Goal: Navigation & Orientation: Find specific page/section

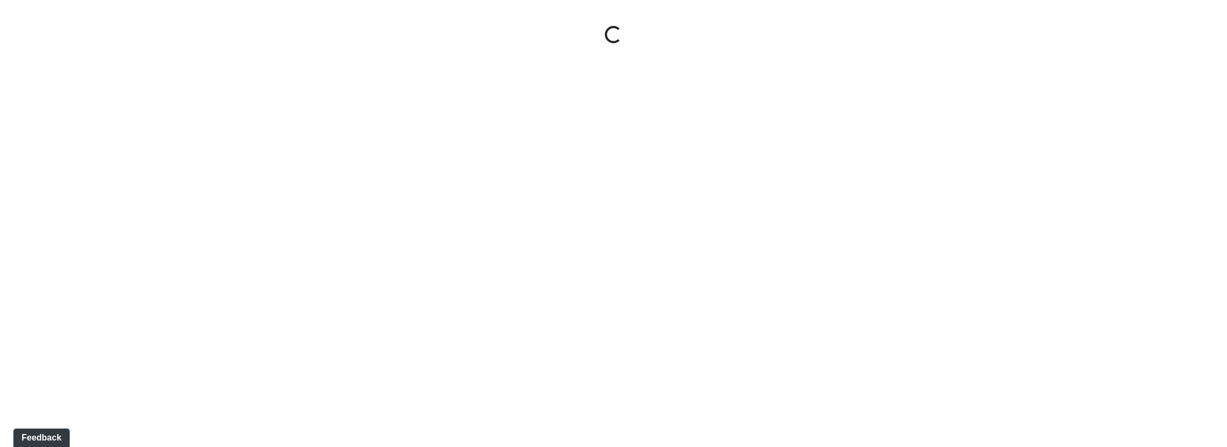
select select "nREVgdD8usBCEeVTsbMRRe"
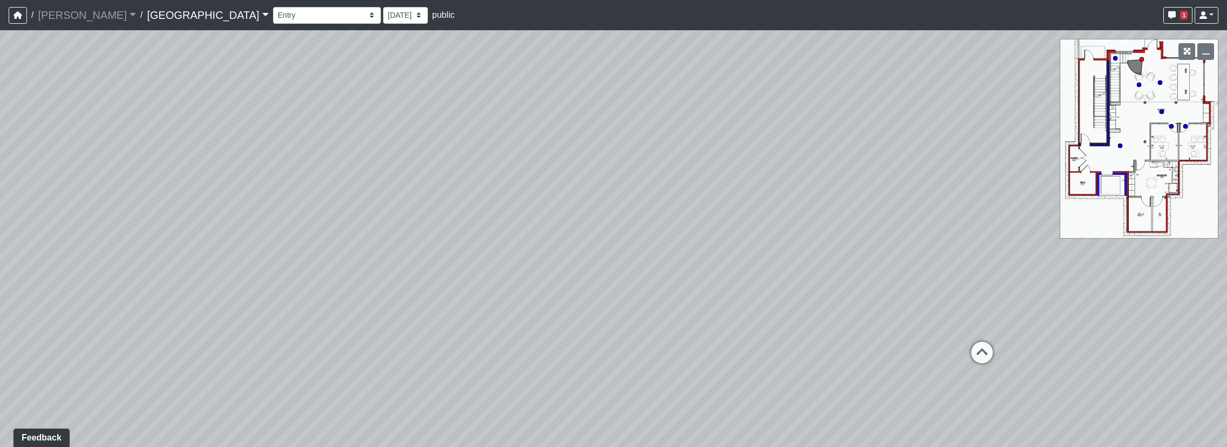
click at [147, 13] on link "Boiling Springs" at bounding box center [207, 15] width 121 height 22
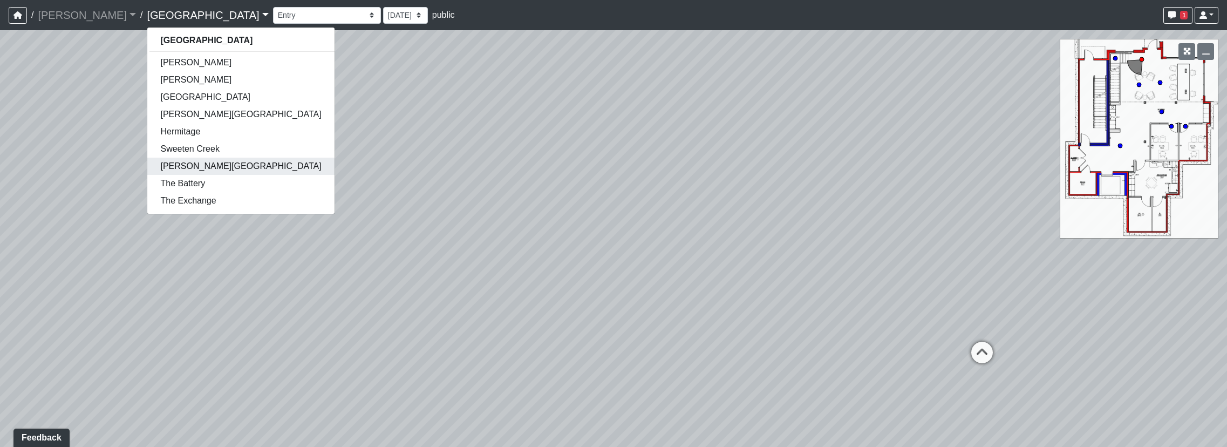
click at [152, 163] on link "[PERSON_NAME][GEOGRAPHIC_DATA]" at bounding box center [240, 166] width 187 height 17
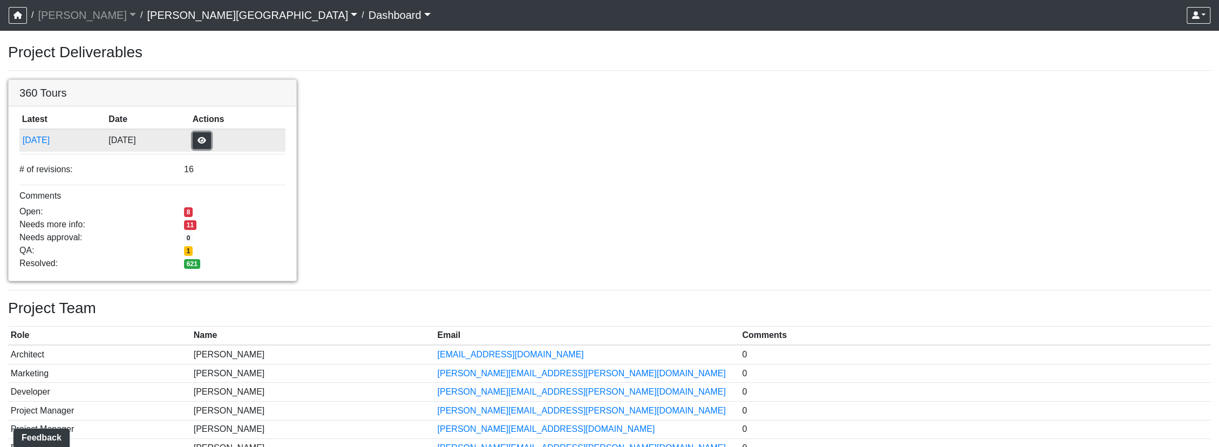
click at [211, 138] on button "button" at bounding box center [202, 140] width 18 height 17
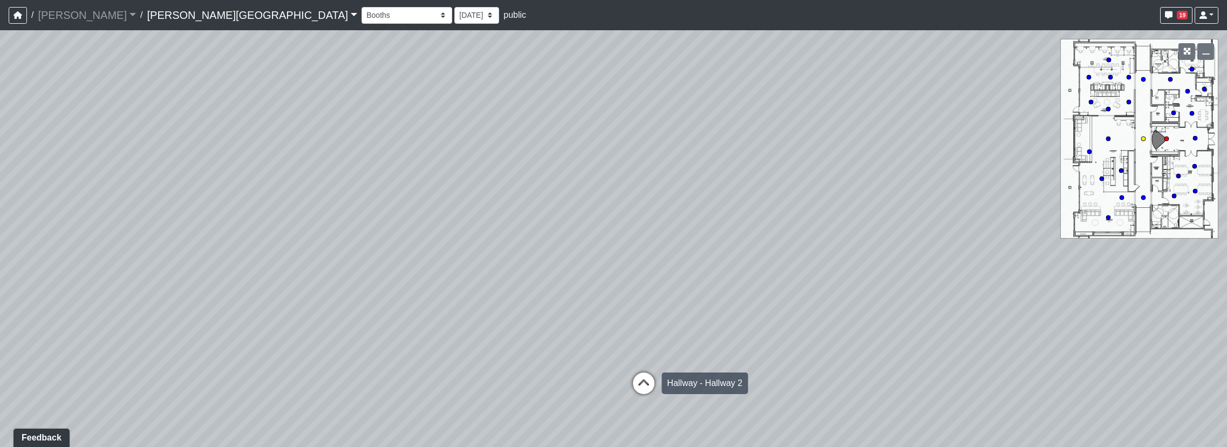
click at [642, 379] on icon at bounding box center [643, 388] width 32 height 32
click at [642, 379] on div "Loading... Hallway - Hallway 2 Loading... Entry Loading... Clubroom - Entrance …" at bounding box center [613, 238] width 1227 height 417
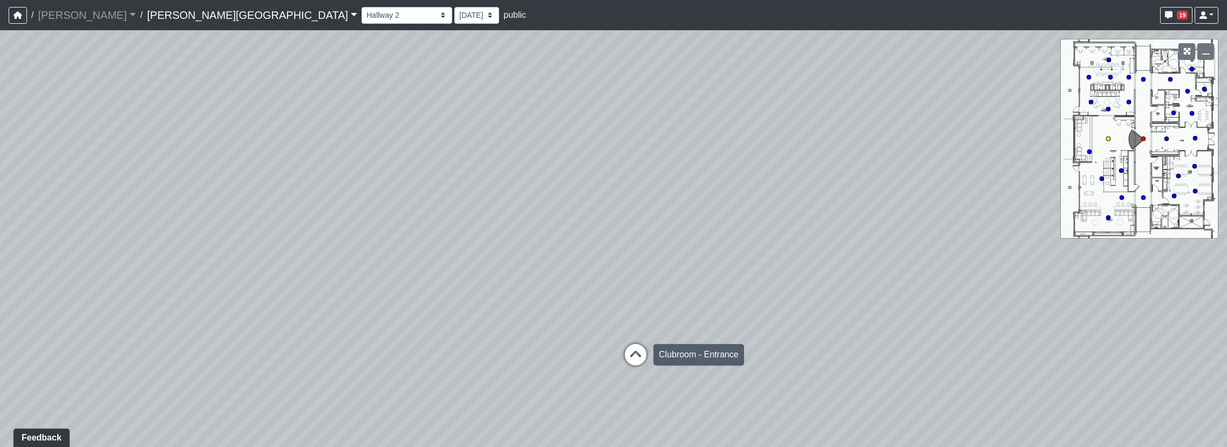
click at [633, 349] on icon at bounding box center [635, 360] width 32 height 32
select select "2p1LcMW7A2doxWKe2HrzBw"
drag, startPoint x: 888, startPoint y: 158, endPoint x: 1204, endPoint y: 202, distance: 318.8
click at [1204, 202] on div "Loading... Hallway - Hallway 2 Loading... Entry Loading... Clubroom - Entrance …" at bounding box center [613, 238] width 1227 height 417
drag, startPoint x: 488, startPoint y: 217, endPoint x: 760, endPoint y: 372, distance: 312.9
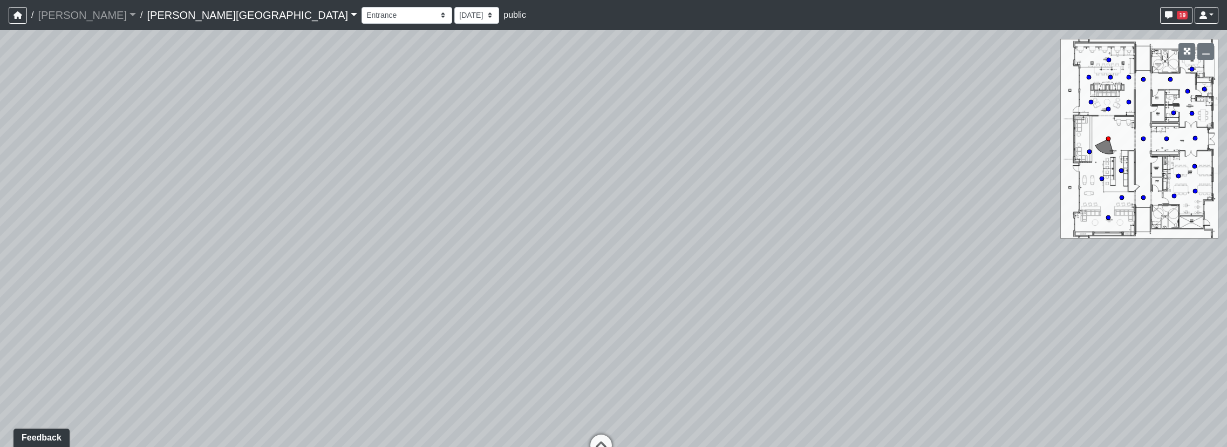
click at [842, 275] on div "Loading... Hallway - Hallway 2 Loading... Entry Loading... Clubroom - Entrance …" at bounding box center [613, 238] width 1227 height 417
drag, startPoint x: 870, startPoint y: 314, endPoint x: 506, endPoint y: 248, distance: 370.2
click at [506, 248] on div "Loading... Hallway - Hallway 2 Loading... Entry Loading... Clubroom - Entrance …" at bounding box center [613, 238] width 1227 height 417
drag, startPoint x: 631, startPoint y: 236, endPoint x: 631, endPoint y: 257, distance: 21.0
click at [631, 257] on div "Loading... Hallway - Hallway 2 Loading... Entry Loading... Clubroom - Entrance …" at bounding box center [613, 238] width 1227 height 417
